Goal: Information Seeking & Learning: Learn about a topic

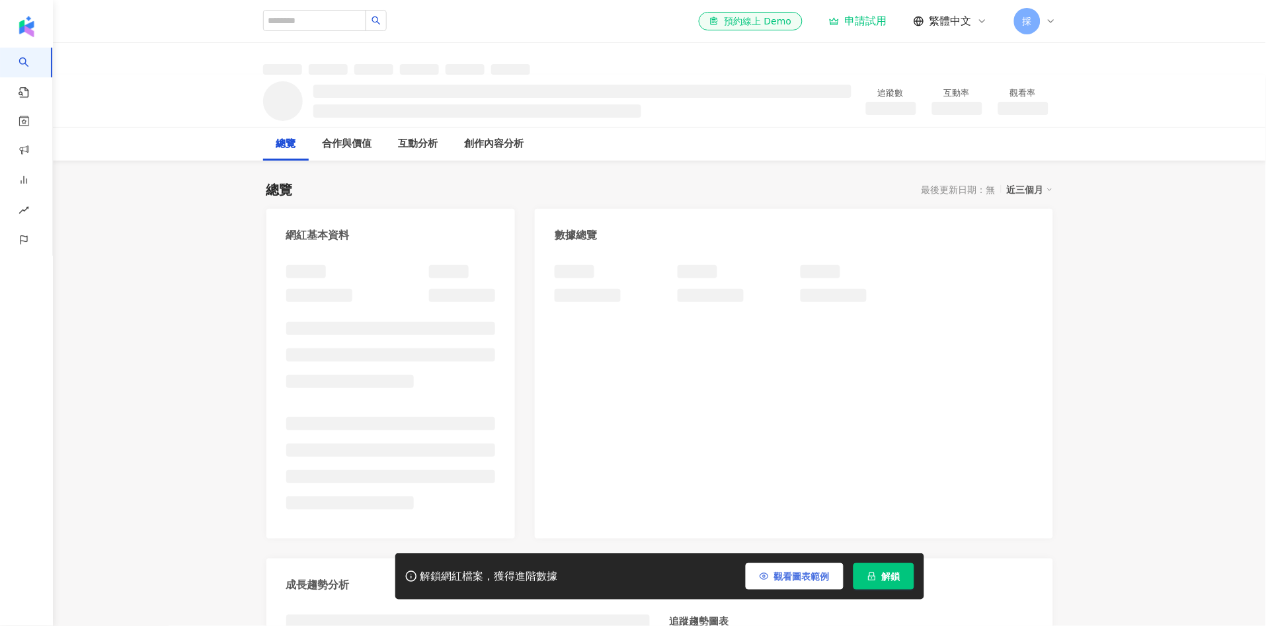
click at [795, 576] on span "觀看圖表範例" at bounding box center [802, 576] width 56 height 11
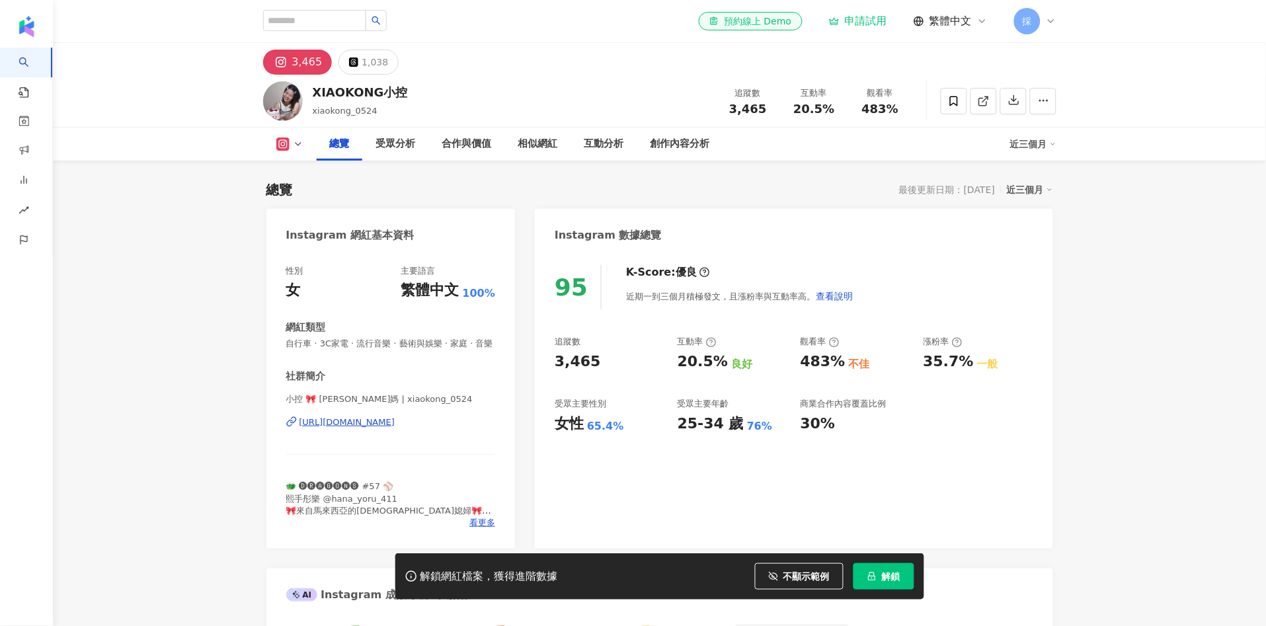
scroll to position [81, 0]
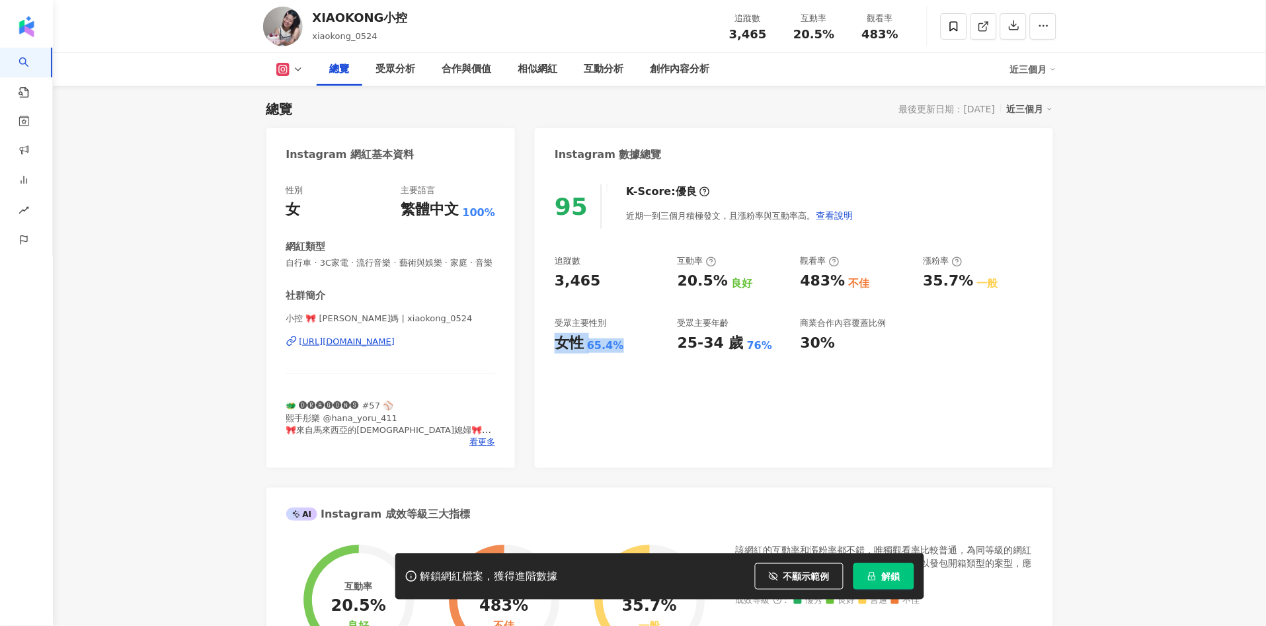
drag, startPoint x: 596, startPoint y: 343, endPoint x: 617, endPoint y: 344, distance: 21.8
click at [617, 344] on div "女性 65.4%" at bounding box center [610, 343] width 110 height 20
drag, startPoint x: 676, startPoint y: 280, endPoint x: 713, endPoint y: 251, distance: 46.6
click at [719, 284] on div "追蹤數 3,465 互動率 20.5% 良好 觀看率 483% 不佳 漲粉率 35.7% 一般 受眾主要性別 女性 65.4% 受眾主要年齡 25-34 歲 …" at bounding box center [794, 304] width 478 height 98
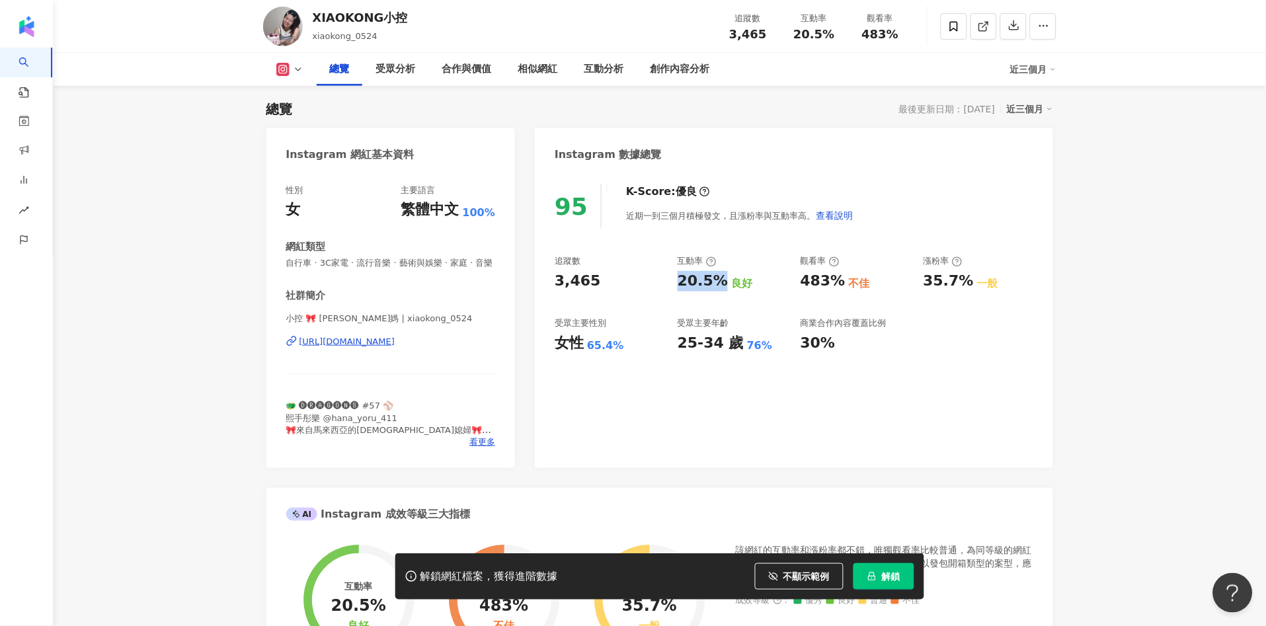
copy div "20.5%"
drag, startPoint x: 808, startPoint y: 276, endPoint x: 840, endPoint y: 270, distance: 32.9
click at [840, 276] on div "483% 不佳" at bounding box center [856, 281] width 110 height 20
copy div "483%"
click at [609, 72] on div "互動分析" at bounding box center [604, 69] width 40 height 16
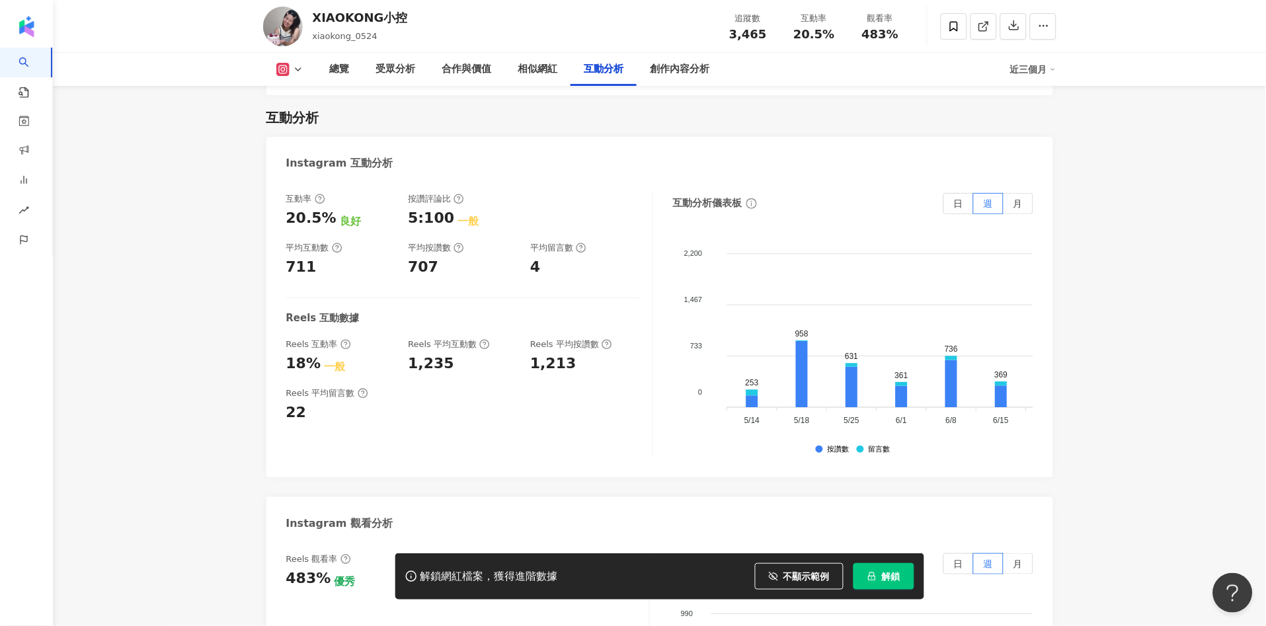
scroll to position [2811, 0]
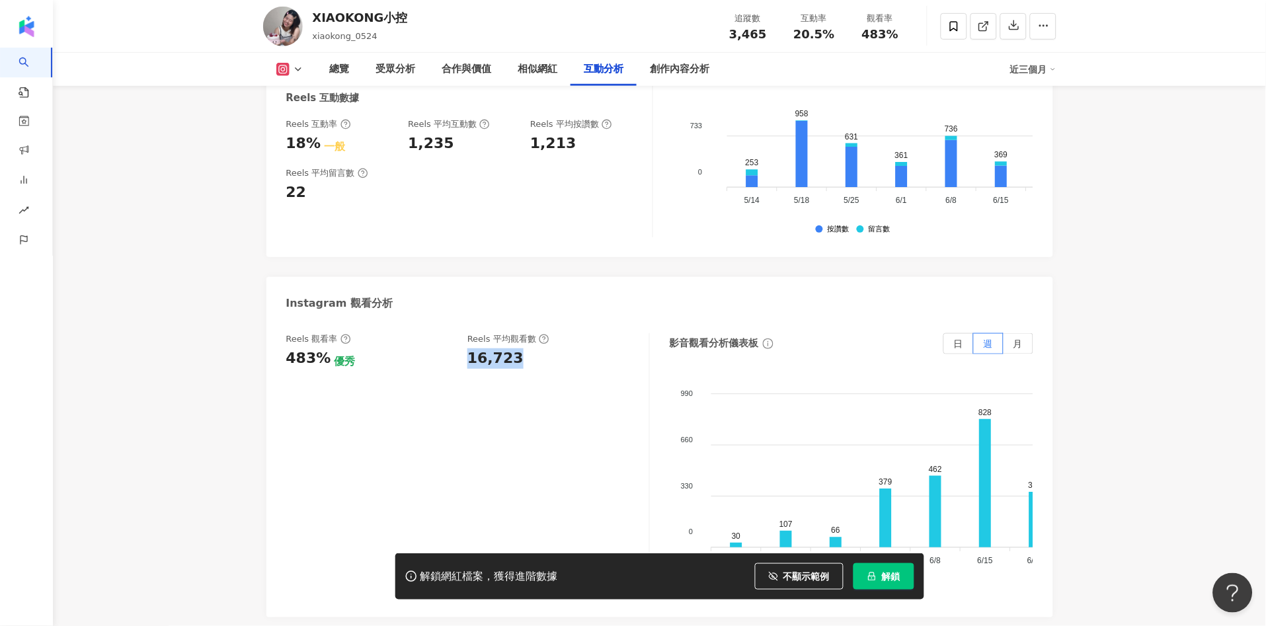
drag, startPoint x: 461, startPoint y: 356, endPoint x: 512, endPoint y: 348, distance: 50.9
click at [512, 348] on div "Reels 觀看率 483% 優秀 [PERSON_NAME] 平均觀看數 16,723" at bounding box center [461, 351] width 350 height 36
copy div "16,723"
